Goal: Transaction & Acquisition: Download file/media

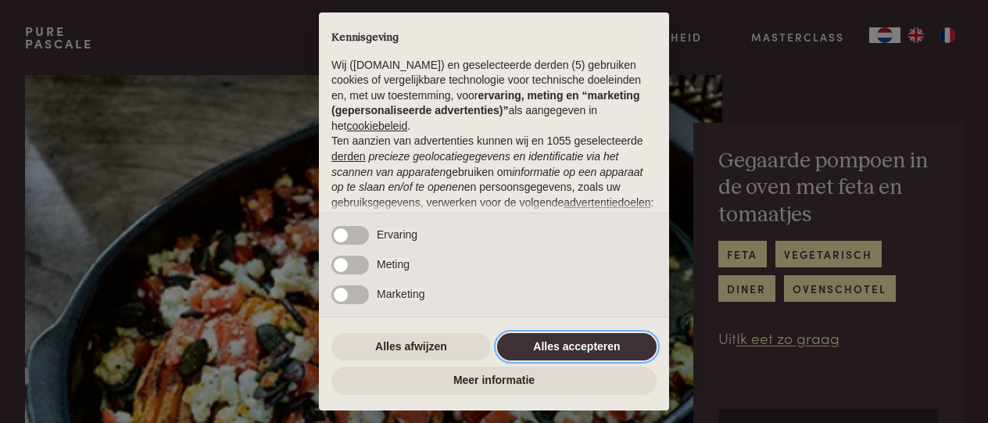
click at [606, 347] on button "Alles accepteren" at bounding box center [576, 347] width 159 height 28
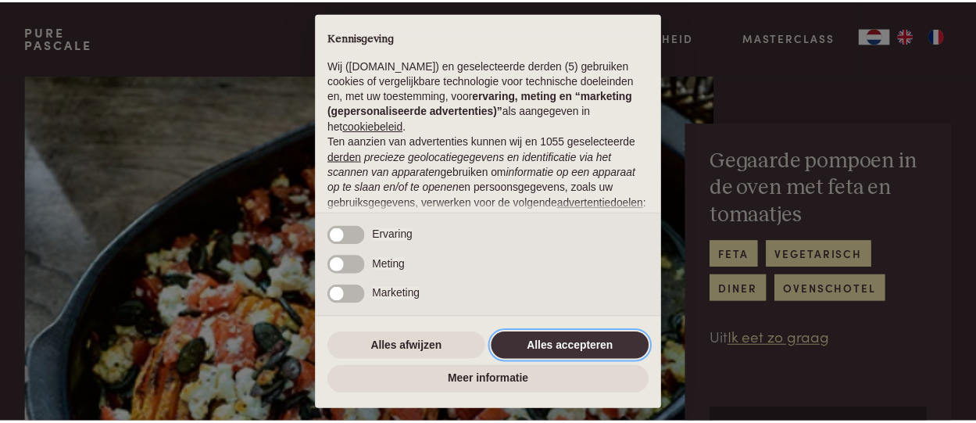
scroll to position [205, 0]
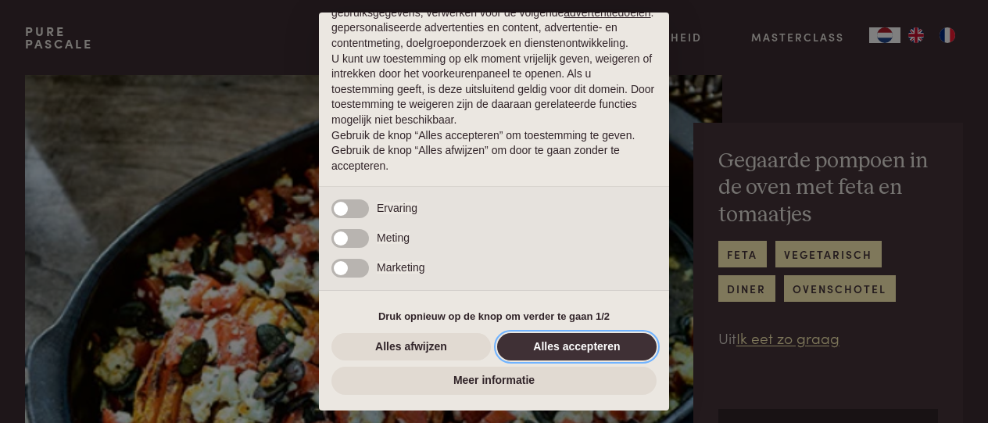
click at [573, 346] on button "Alles accepteren" at bounding box center [576, 347] width 159 height 28
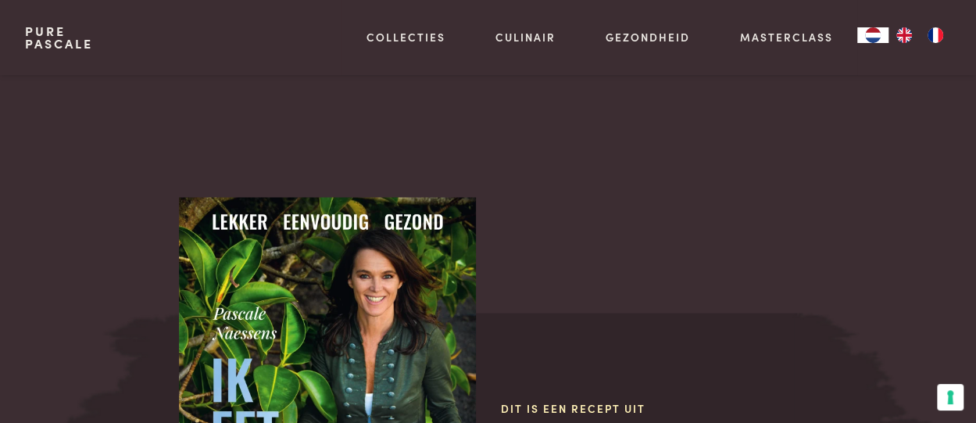
scroll to position [1356, 0]
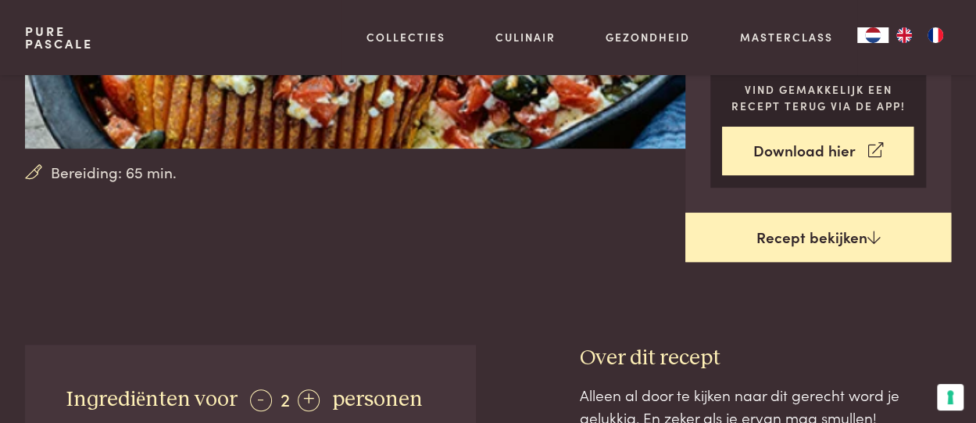
click at [791, 238] on link "Recept bekijken" at bounding box center [818, 238] width 266 height 50
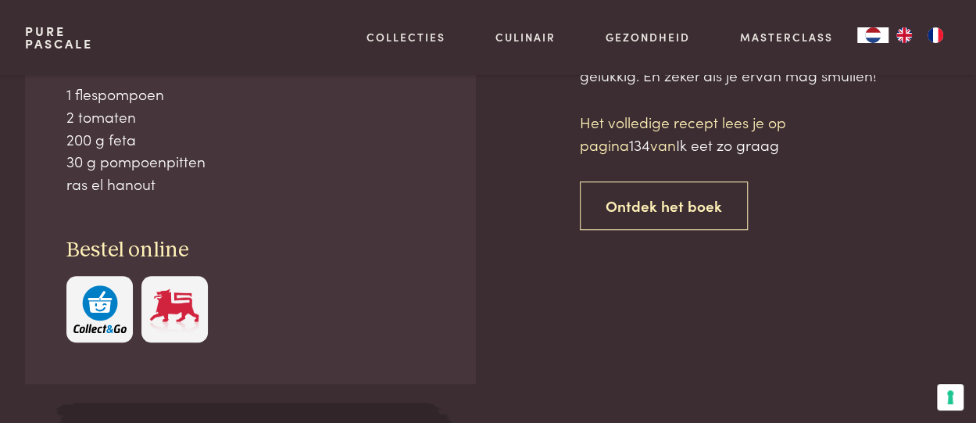
scroll to position [291, 0]
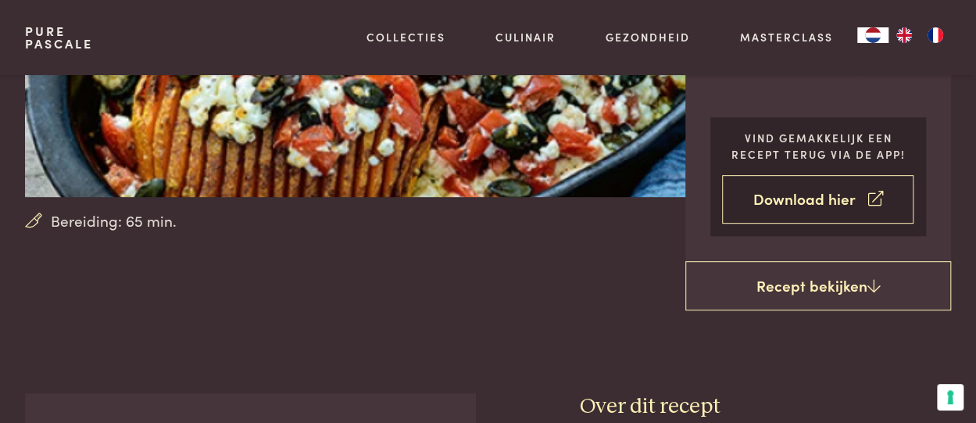
click at [803, 201] on link "Download hier" at bounding box center [817, 199] width 191 height 49
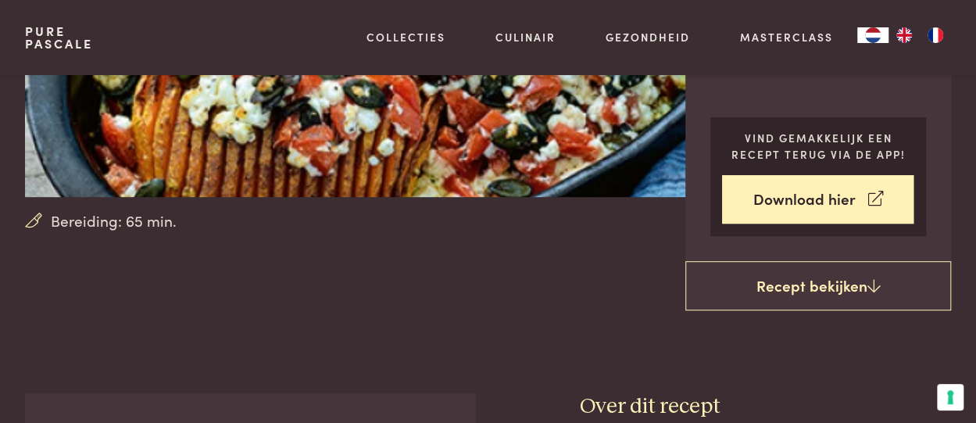
scroll to position [681, 0]
